Goal: Find specific page/section: Find specific page/section

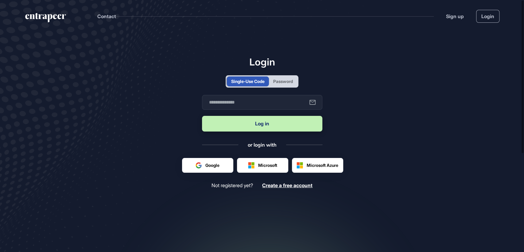
click at [276, 83] on div "Password" at bounding box center [283, 81] width 20 height 6
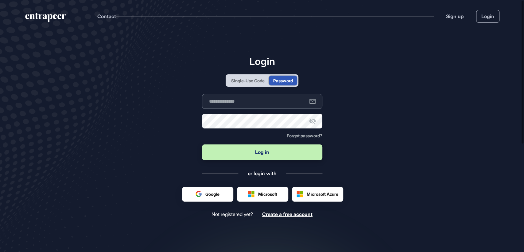
type input "**********"
click at [261, 153] on button "Log in" at bounding box center [262, 152] width 120 height 16
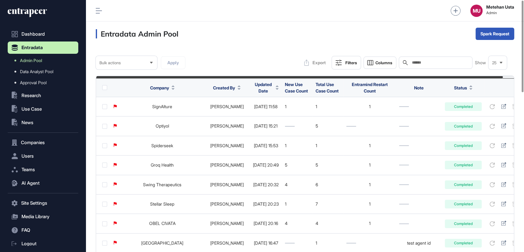
click at [257, 88] on span "Updated Date" at bounding box center [263, 87] width 20 height 13
click at [263, 110] on div "Sort Descending" at bounding box center [262, 113] width 38 height 9
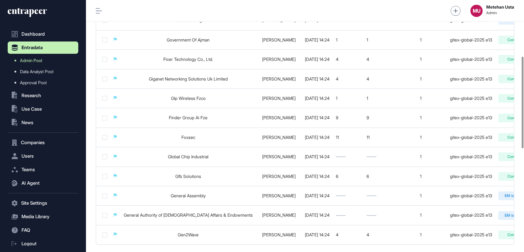
scroll to position [437, 0]
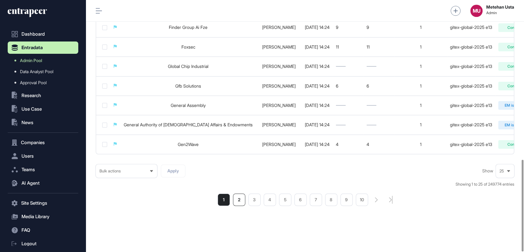
click at [238, 197] on li "2" at bounding box center [239, 199] width 12 height 12
